Goal: Communication & Community: Answer question/provide support

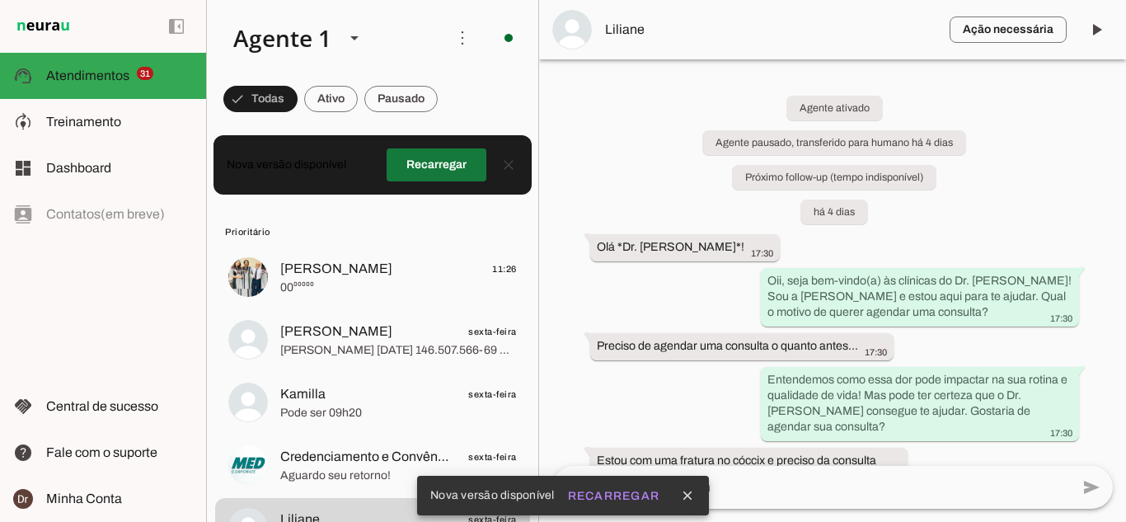
click at [408, 160] on span at bounding box center [437, 165] width 100 height 40
